Goal: Information Seeking & Learning: Learn about a topic

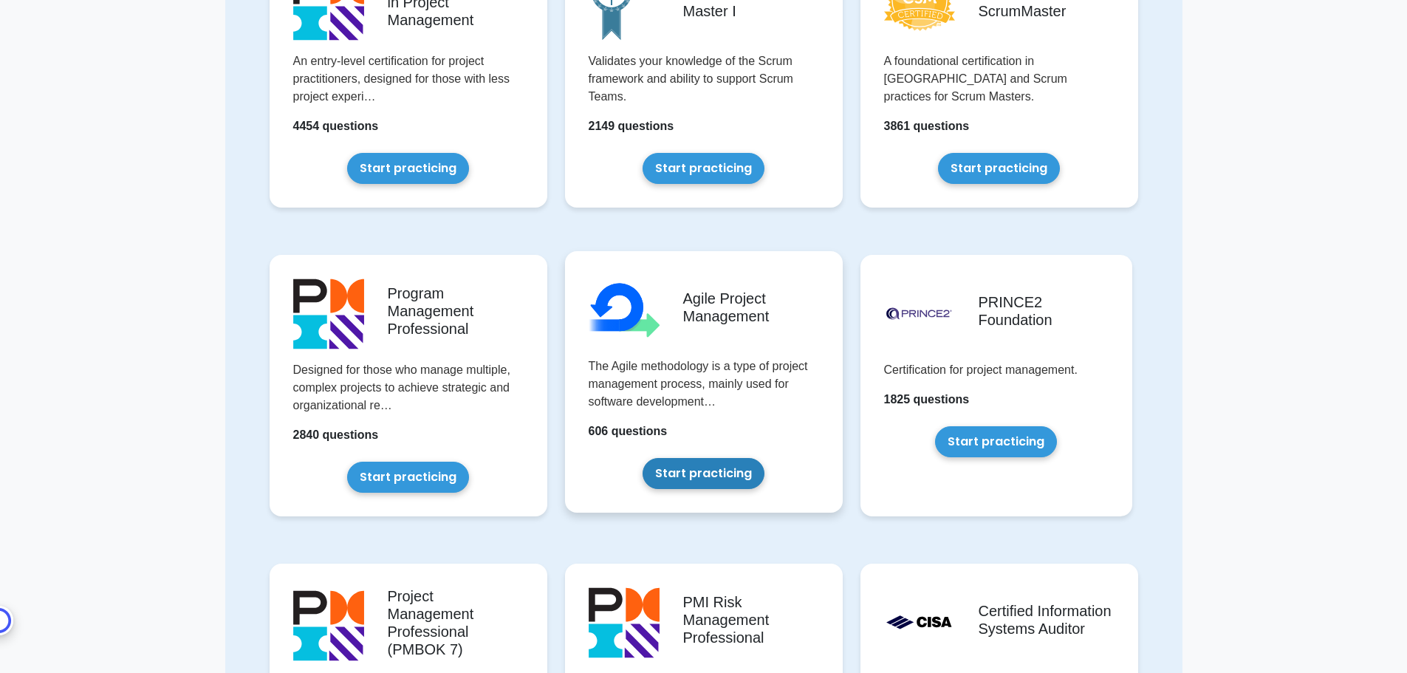
scroll to position [738, 0]
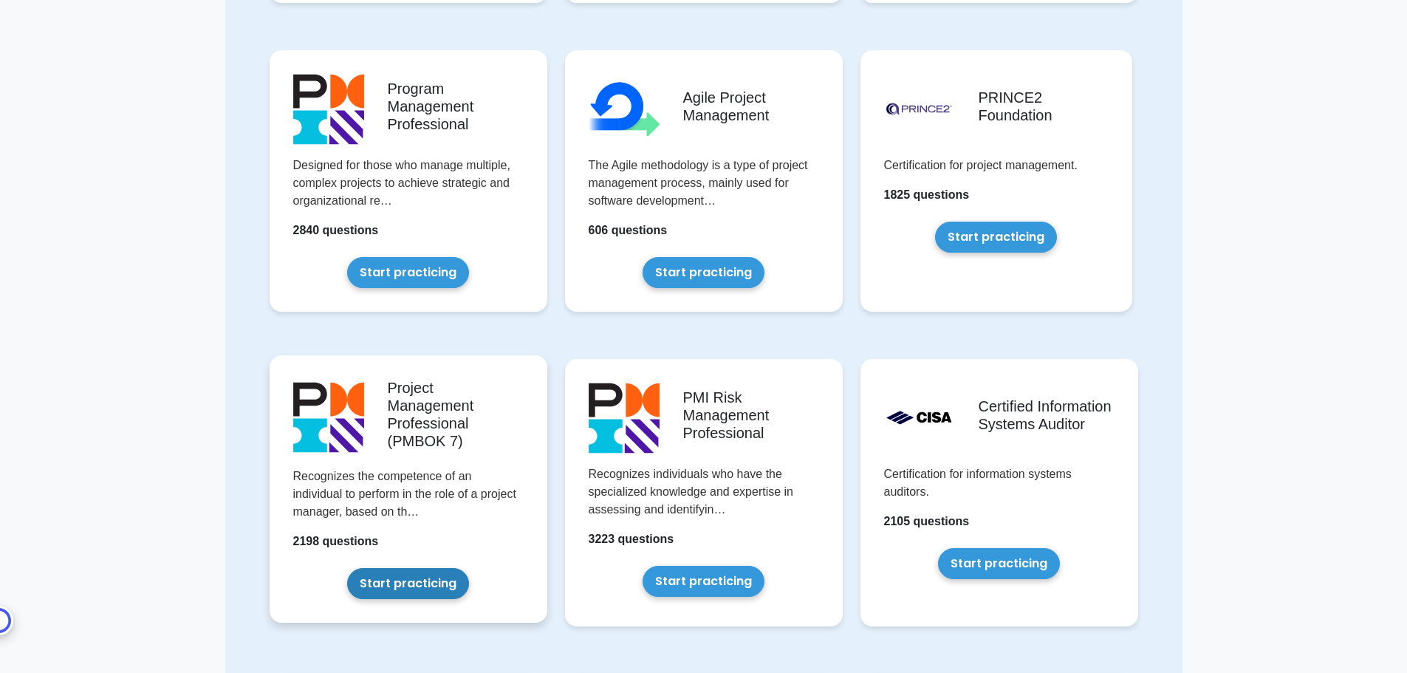
click at [405, 568] on link "Start practicing" at bounding box center [408, 583] width 122 height 31
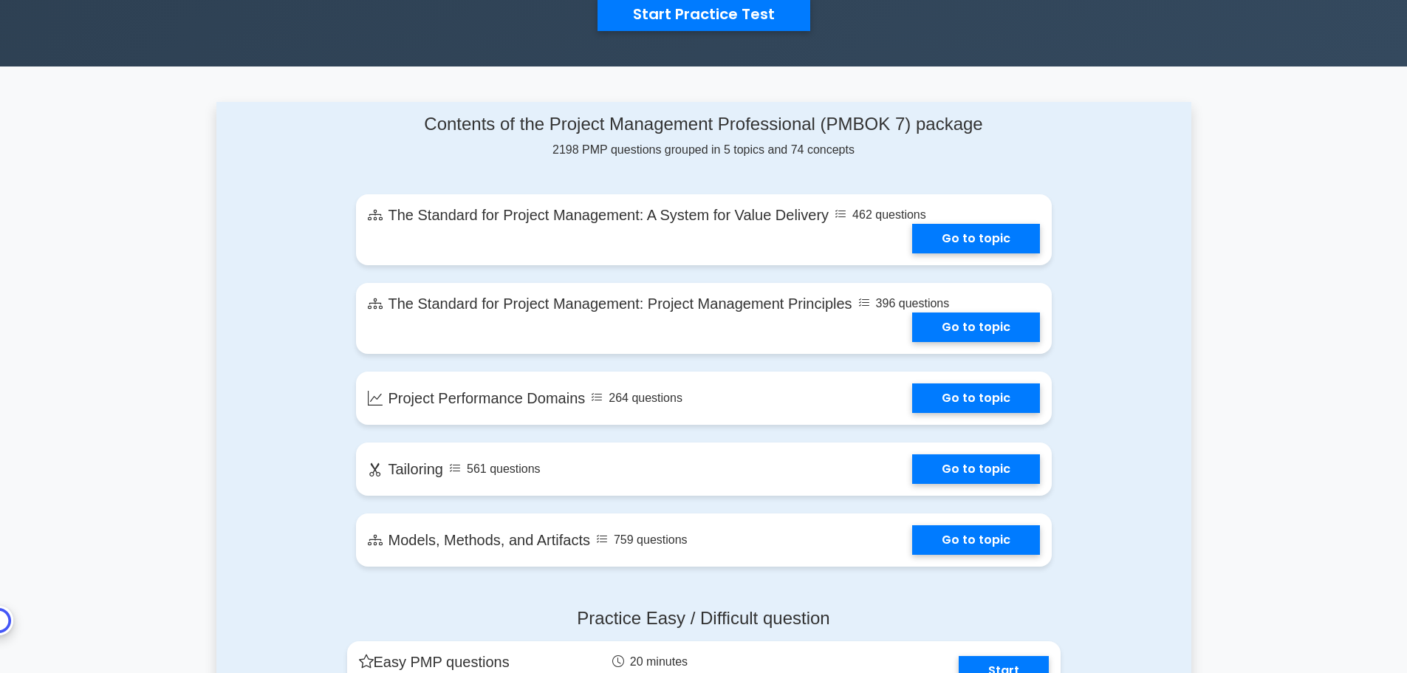
scroll to position [369, 0]
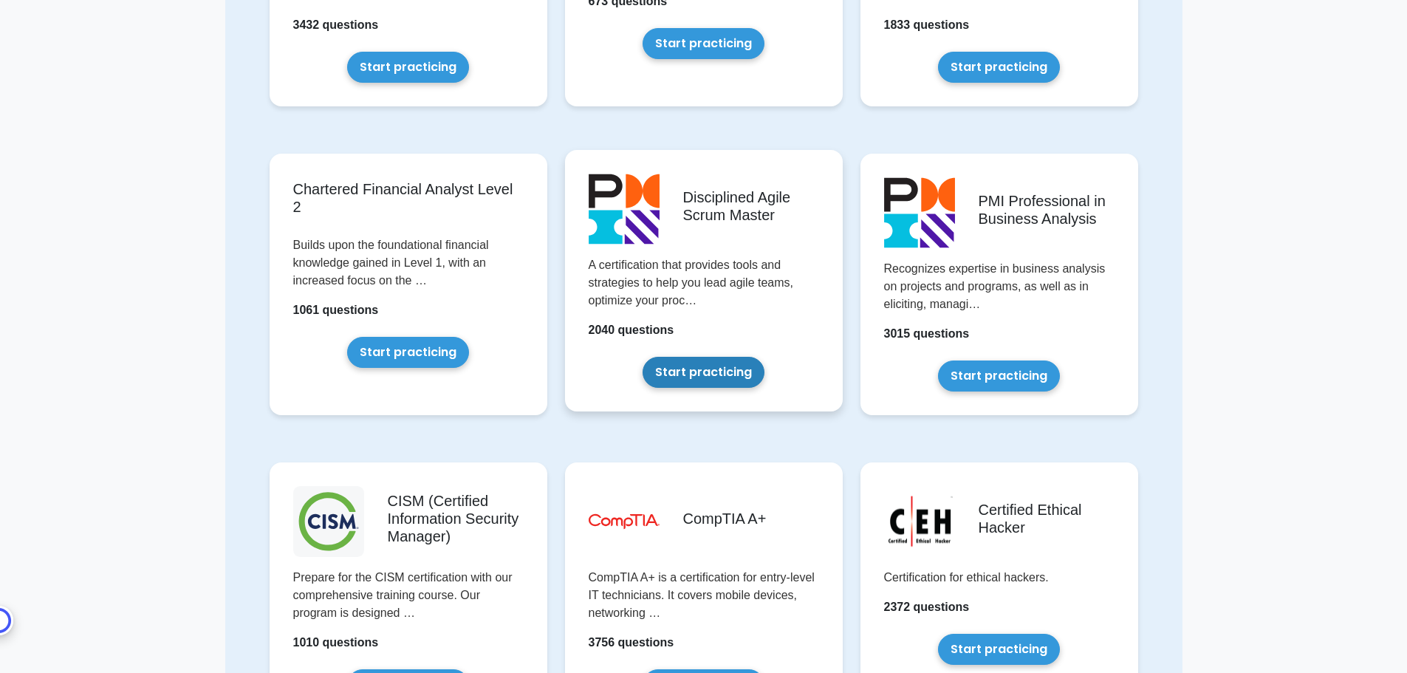
scroll to position [1698, 0]
